Goal: Task Accomplishment & Management: Manage account settings

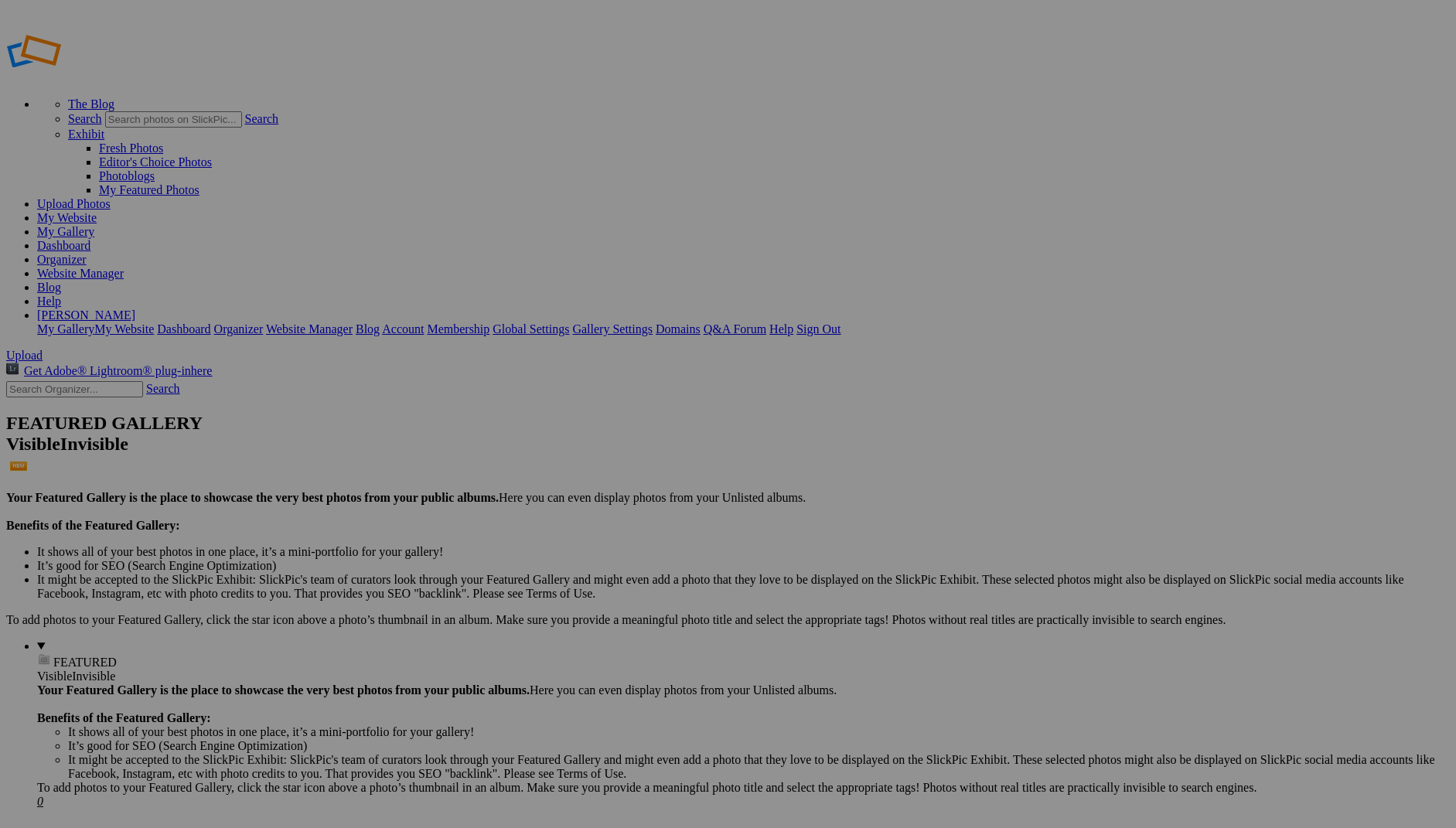
click at [136, 308] on link "[PERSON_NAME]" at bounding box center [86, 315] width 99 height 13
click at [490, 323] on link "Membership" at bounding box center [457, 329] width 62 height 13
click at [423, 323] on link "Account" at bounding box center [402, 329] width 42 height 13
